Goal: Task Accomplishment & Management: Manage account settings

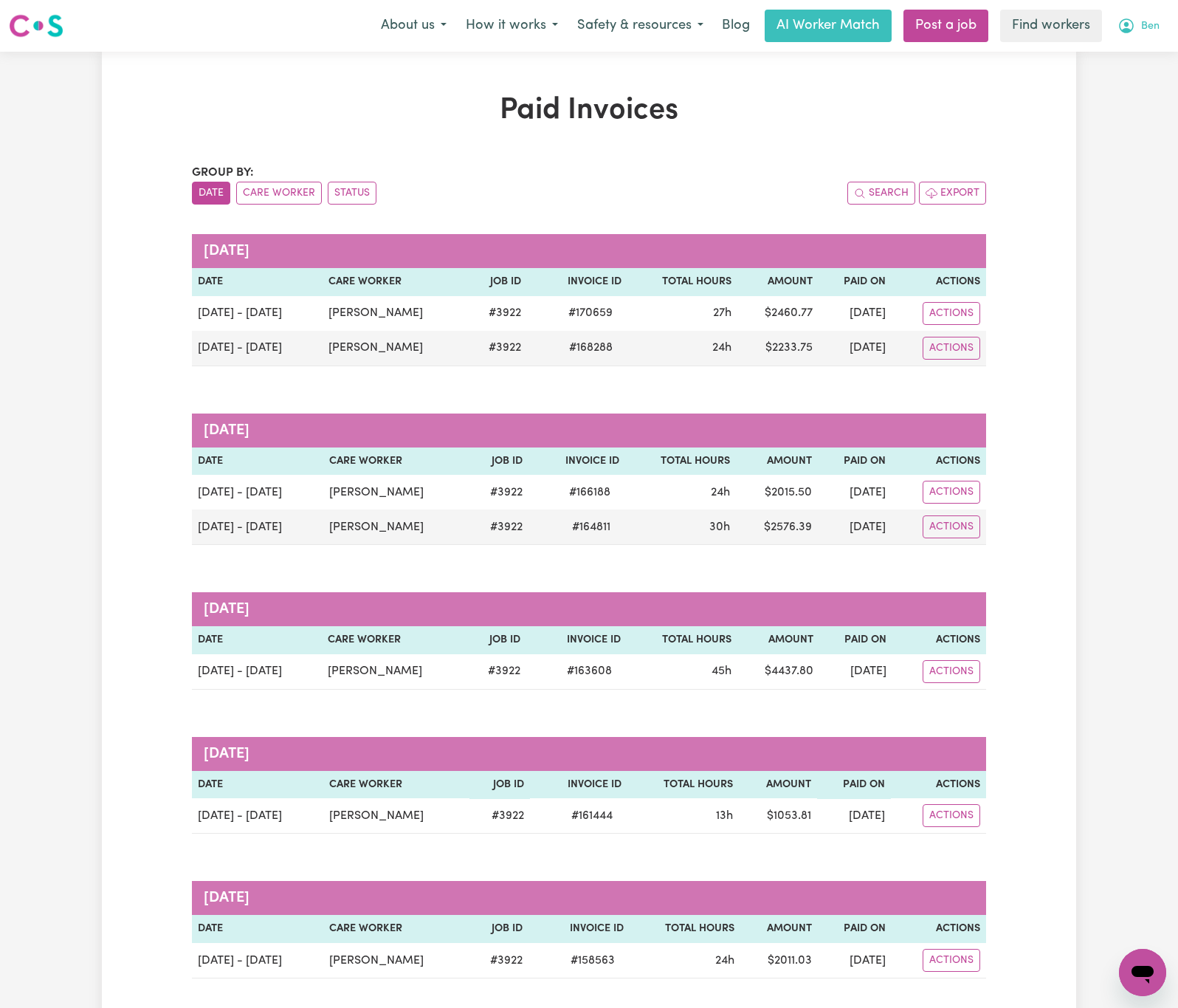
click at [1148, 31] on span "Ben" at bounding box center [1151, 27] width 19 height 16
click at [1148, 85] on link "Logout" at bounding box center [1110, 85] width 117 height 28
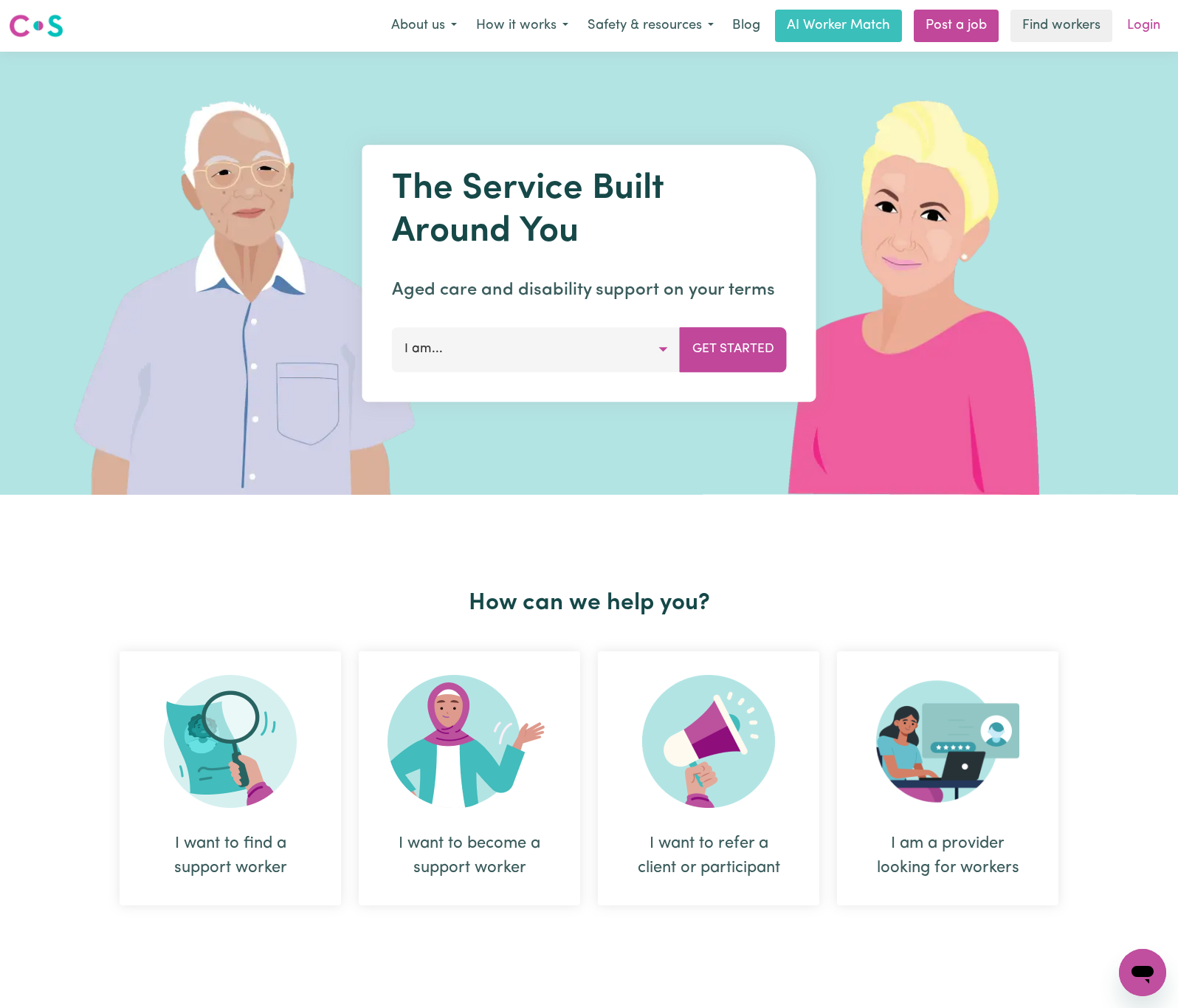
click at [1145, 13] on link "Login" at bounding box center [1143, 25] width 51 height 32
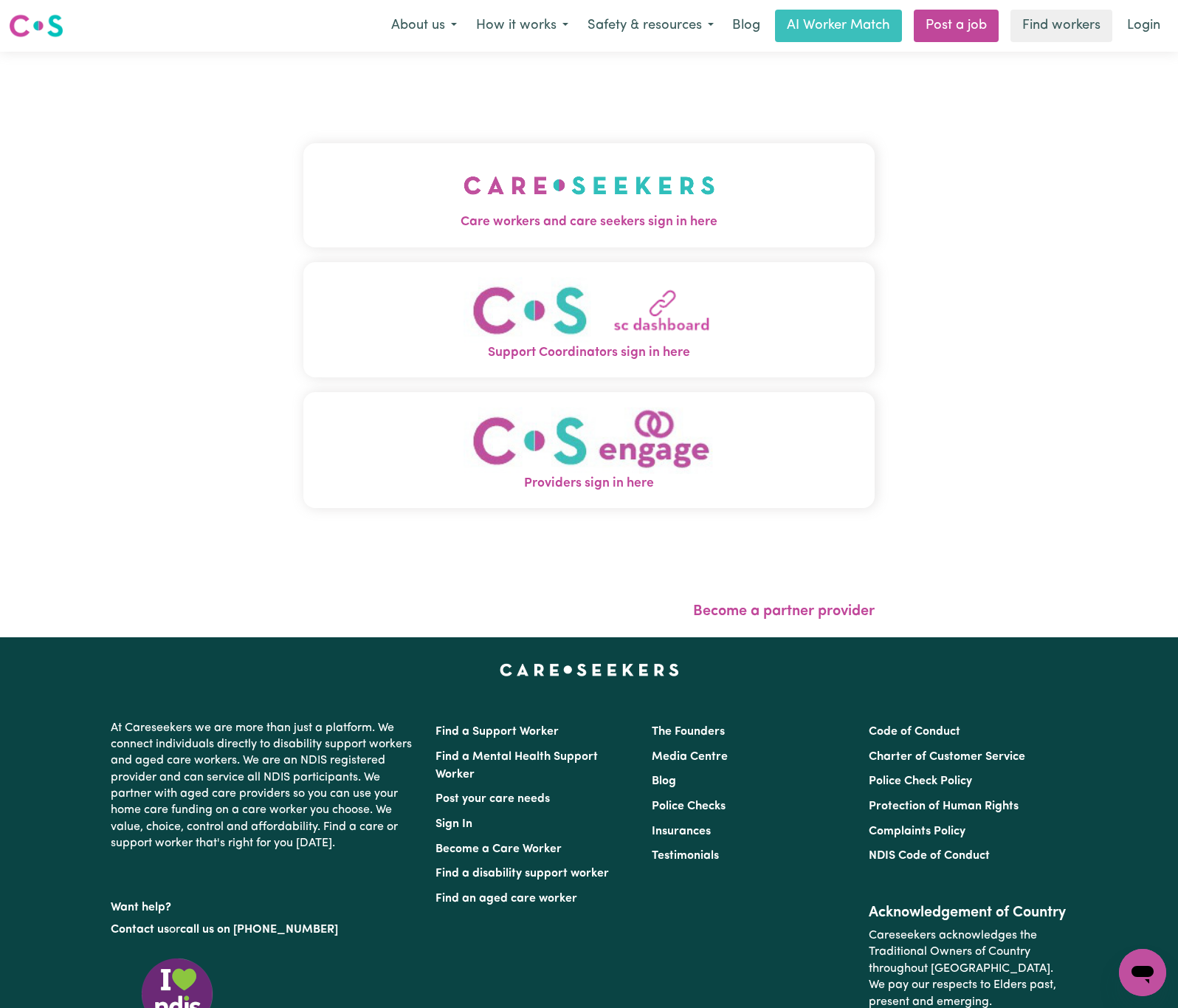
click at [464, 189] on img "Care workers and care seekers sign in here" at bounding box center [589, 185] width 252 height 55
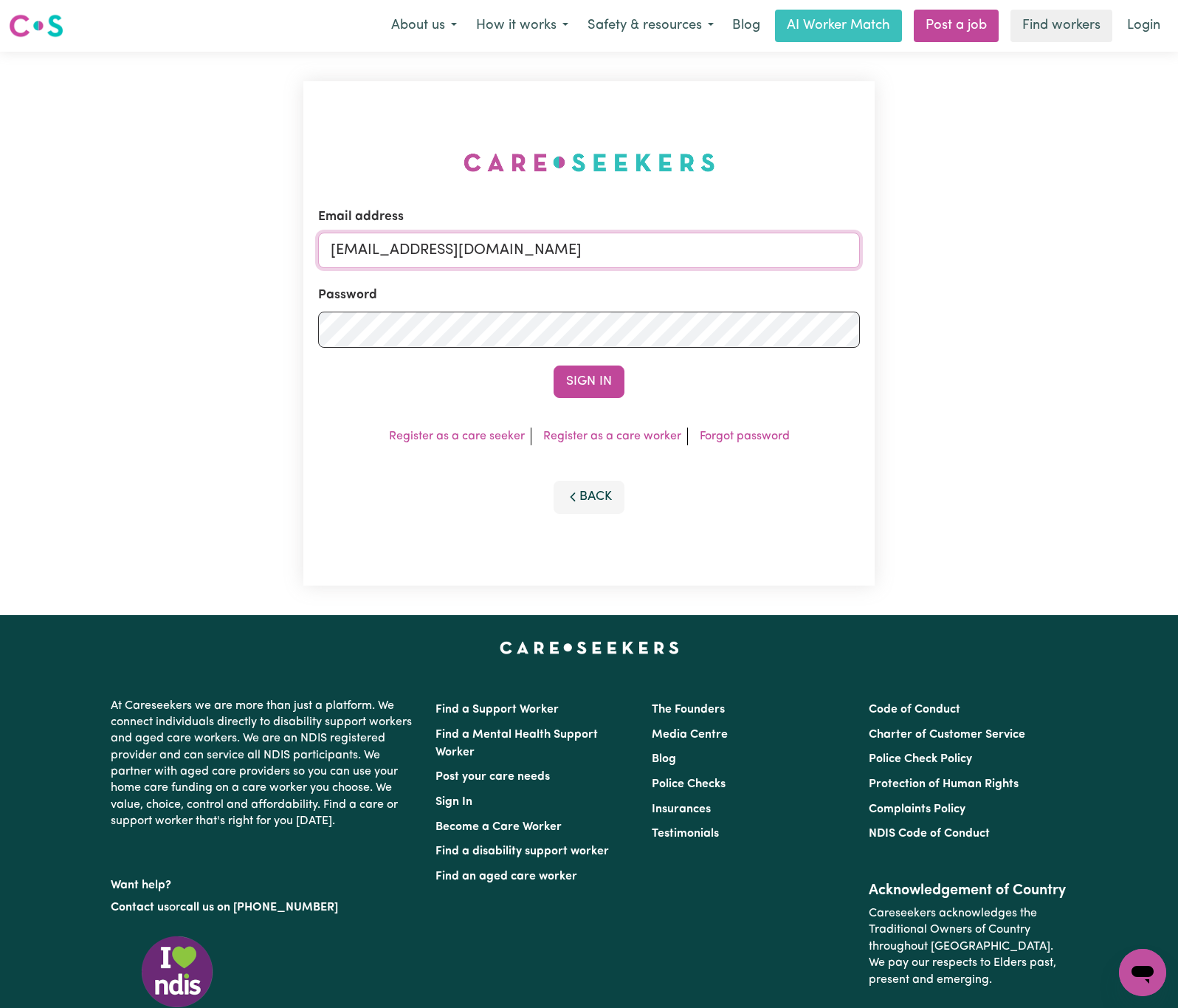
drag, startPoint x: 406, startPoint y: 242, endPoint x: 917, endPoint y: 242, distance: 511.0
click at [917, 242] on div "Email address [EMAIL_ADDRESS][DOMAIN_NAME] Password Sign In Register as a care …" at bounding box center [589, 334] width 1178 height 564
paste input "[EMAIL_ADDRESS][DOMAIN_NAME]"
type input "superuser~[EMAIL_ADDRESS][DOMAIN_NAME]"
click at [553, 366] on button "Sign In" at bounding box center [589, 382] width 71 height 32
